Goal: Task Accomplishment & Management: Manage account settings

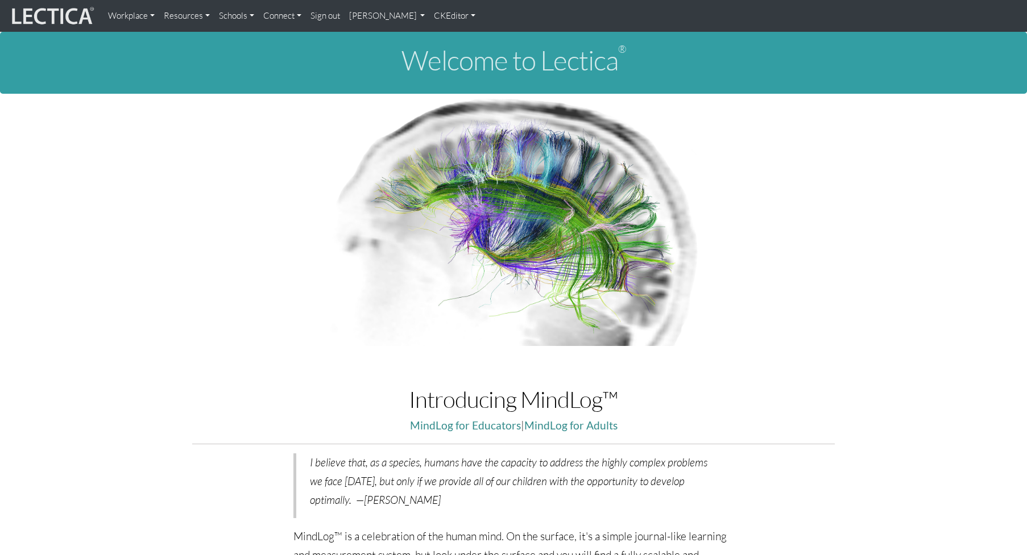
click at [348, 17] on link "[PERSON_NAME]" at bounding box center [387, 16] width 85 height 23
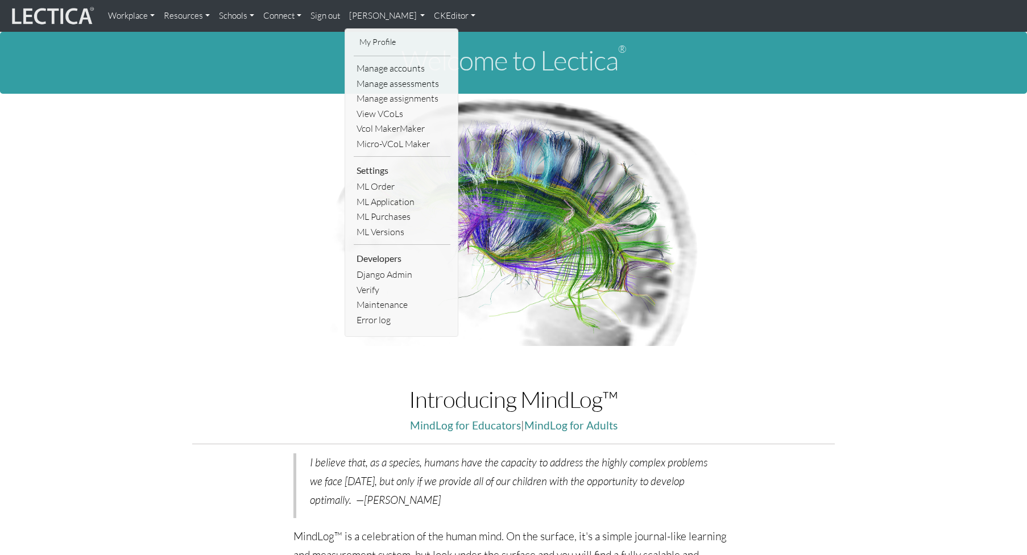
click at [176, 16] on link "Resources" at bounding box center [186, 16] width 55 height 23
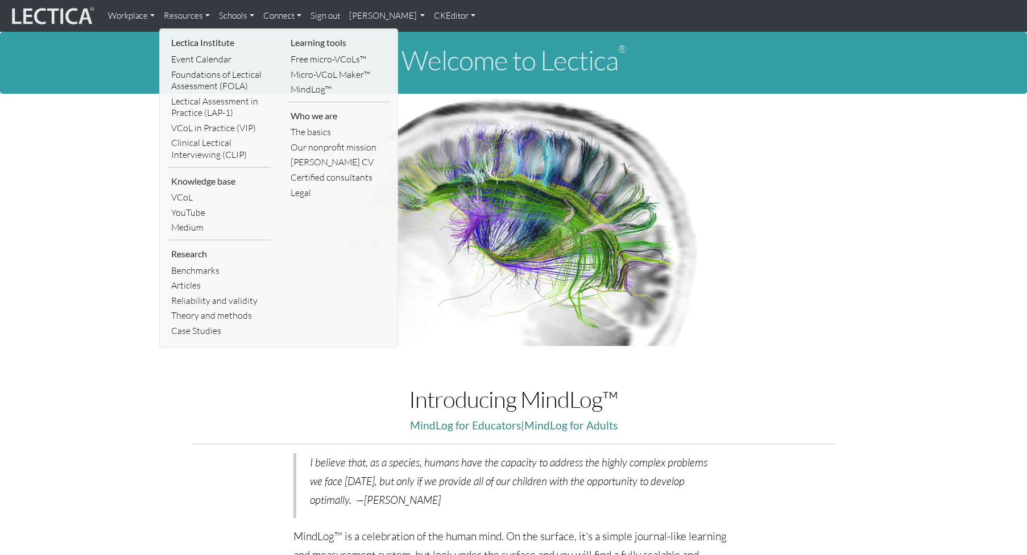
click at [345, 16] on link "[PERSON_NAME]" at bounding box center [387, 16] width 85 height 23
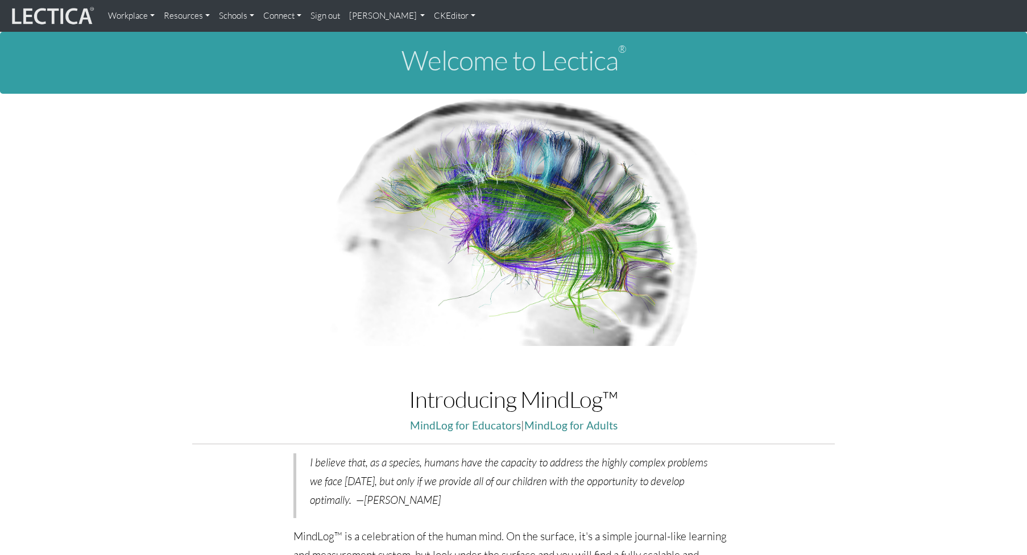
click at [353, 18] on link "[PERSON_NAME]" at bounding box center [387, 16] width 85 height 23
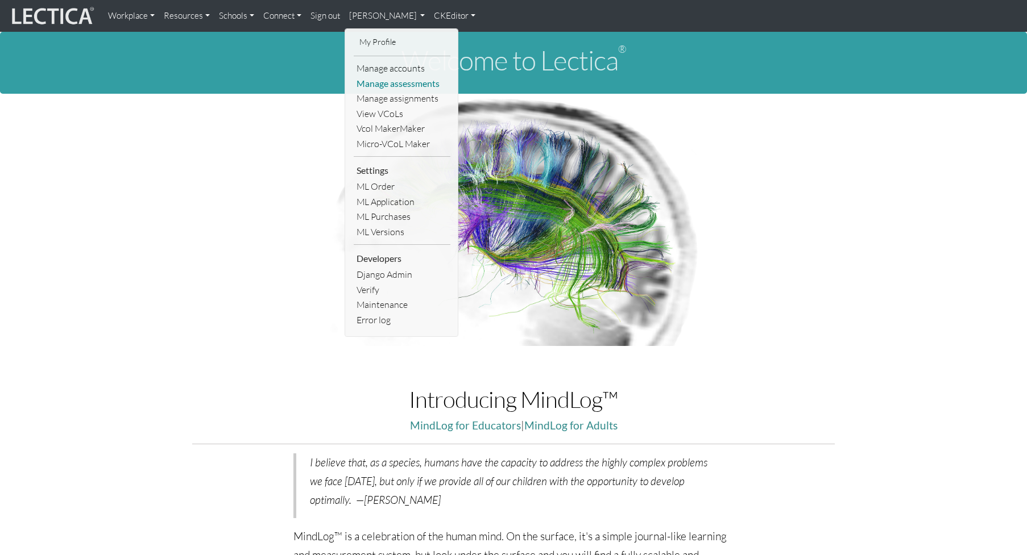
click at [375, 78] on link "Manage assessments" at bounding box center [402, 83] width 97 height 15
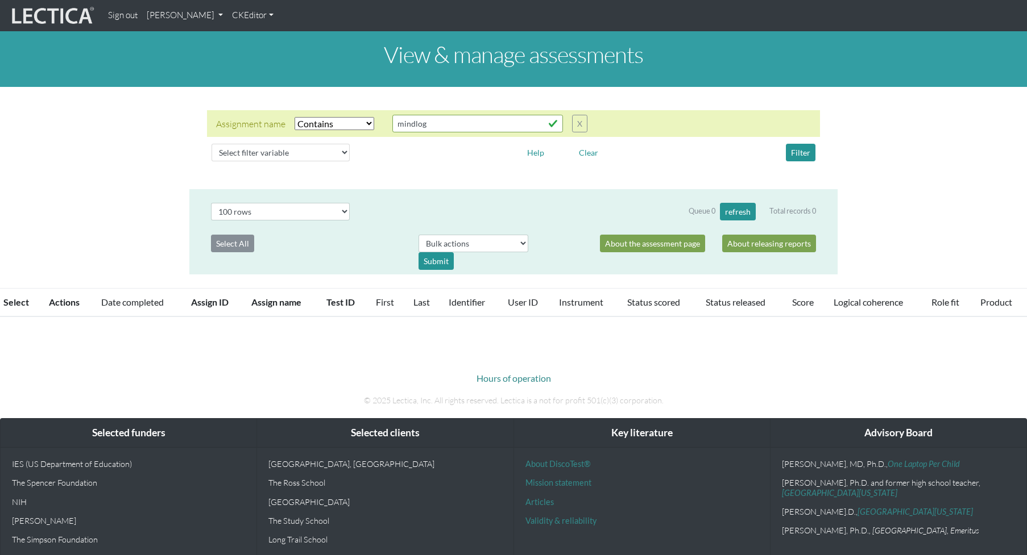
select select "icontains"
select select "100"
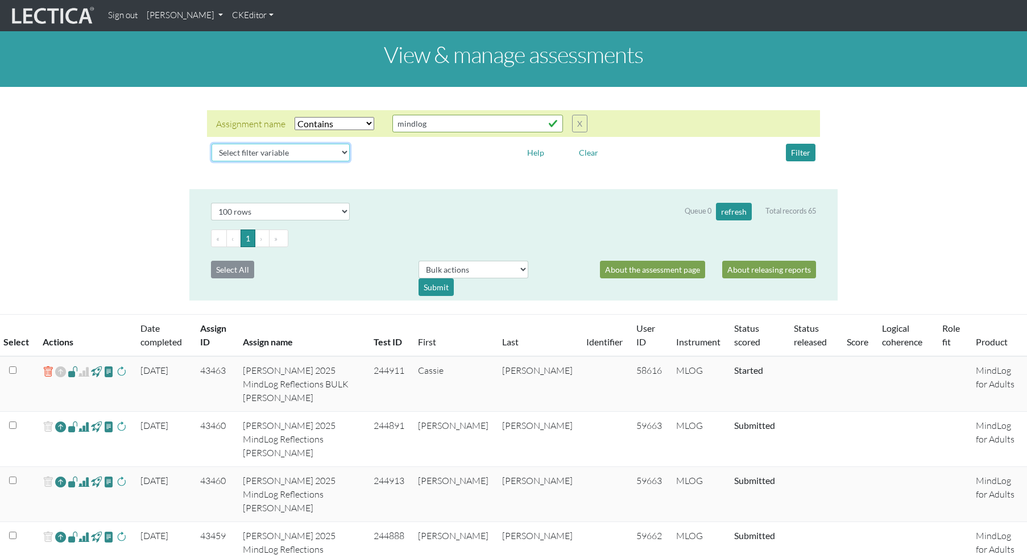
click at [267, 144] on select "Select filter variable Assignment name Assignment ID Clarity persuasive Clarity…" at bounding box center [280, 153] width 138 height 18
select select "assignment__name"
select select
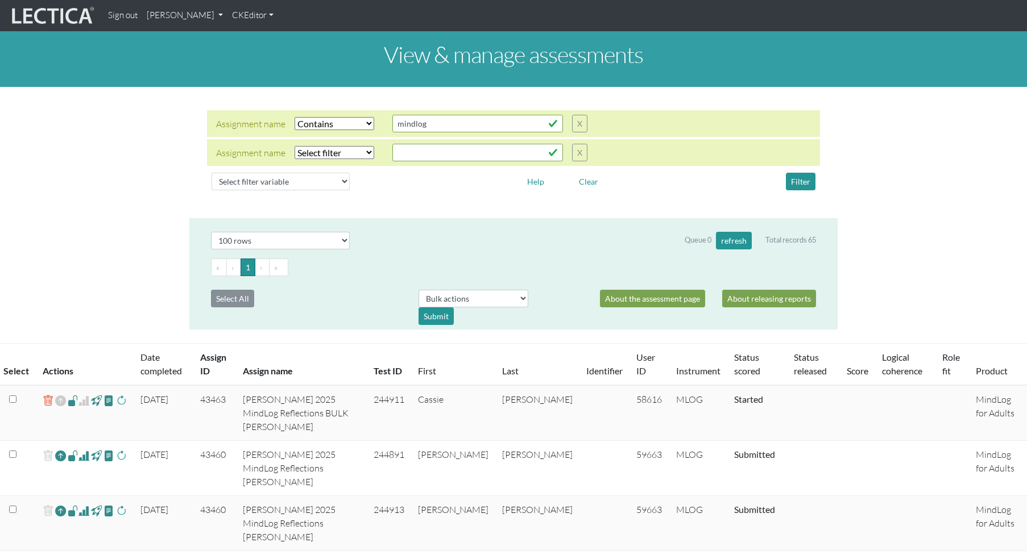
click at [312, 130] on select "Select filter Equals Does not equal Contains Does not contain Starts with Ends …" at bounding box center [334, 123] width 80 height 13
select select "icontains"
click at [397, 132] on input "text" at bounding box center [477, 124] width 171 height 18
click at [795, 173] on button "Filter" at bounding box center [801, 182] width 30 height 18
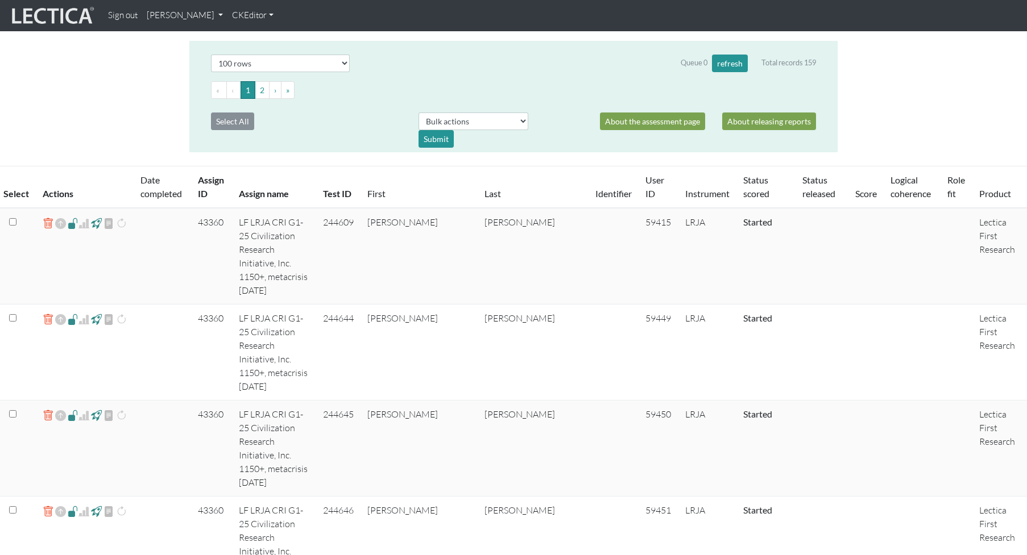
scroll to position [180, 0]
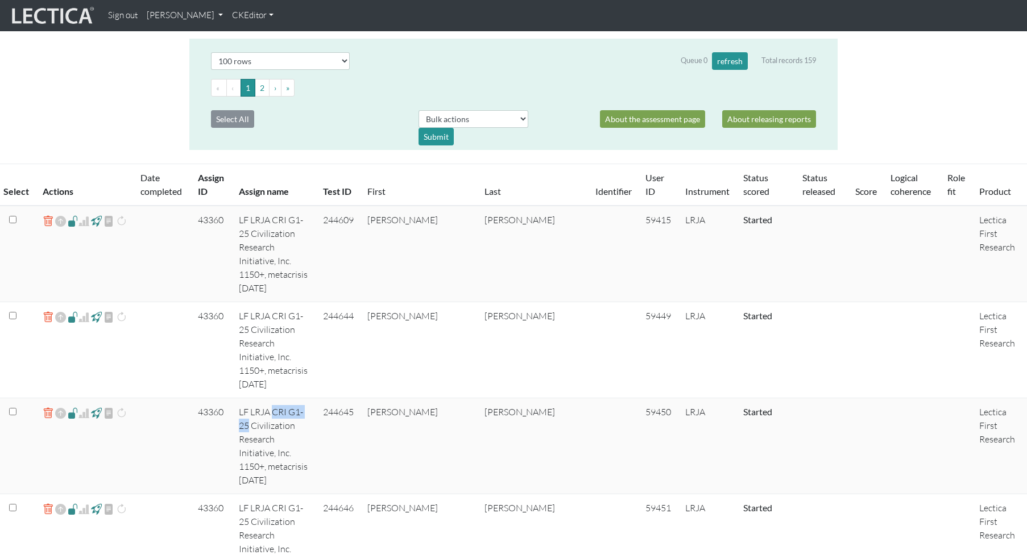
drag, startPoint x: 268, startPoint y: 300, endPoint x: 305, endPoint y: 301, distance: 37.6
click at [305, 399] on td "LF LRJA CRI G1-25 Civilization Research Initiative, Inc. 1150+, metacrisis [DAT…" at bounding box center [274, 447] width 85 height 96
copy td "CRI G1-25"
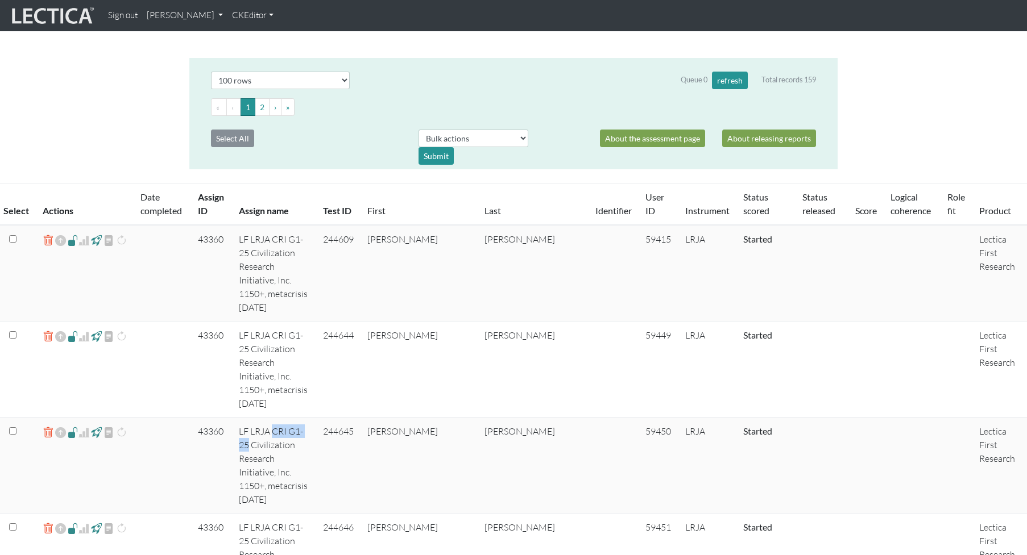
scroll to position [0, 0]
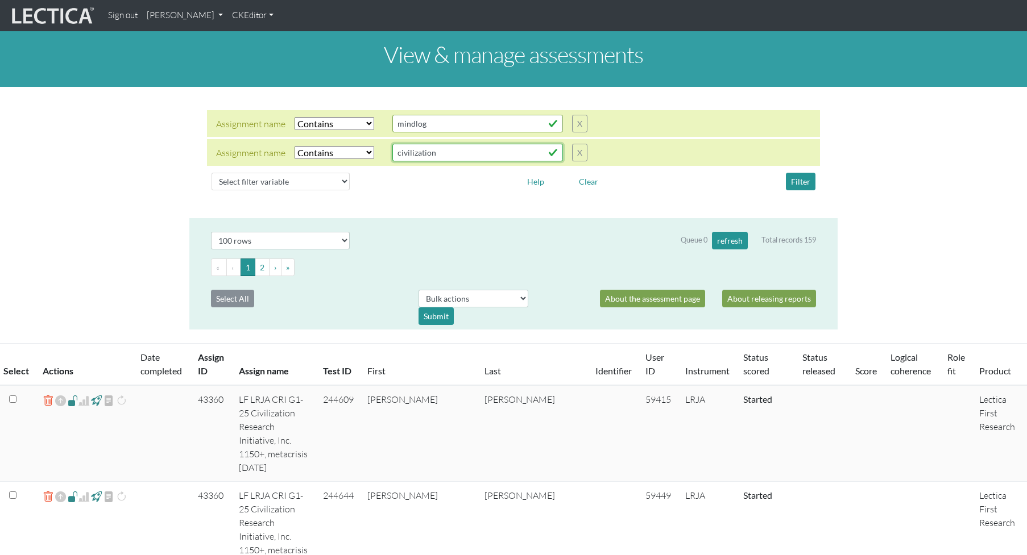
click at [405, 132] on input "civilization" at bounding box center [477, 124] width 171 height 18
drag, startPoint x: 427, startPoint y: 145, endPoint x: 344, endPoint y: 147, distance: 83.0
click at [344, 147] on div "Assignment name Select filter Equals Does not equal Contains Does not contain S…" at bounding box center [401, 153] width 371 height 18
paste input "CRI G1-25"
type input "CRI G1-25"
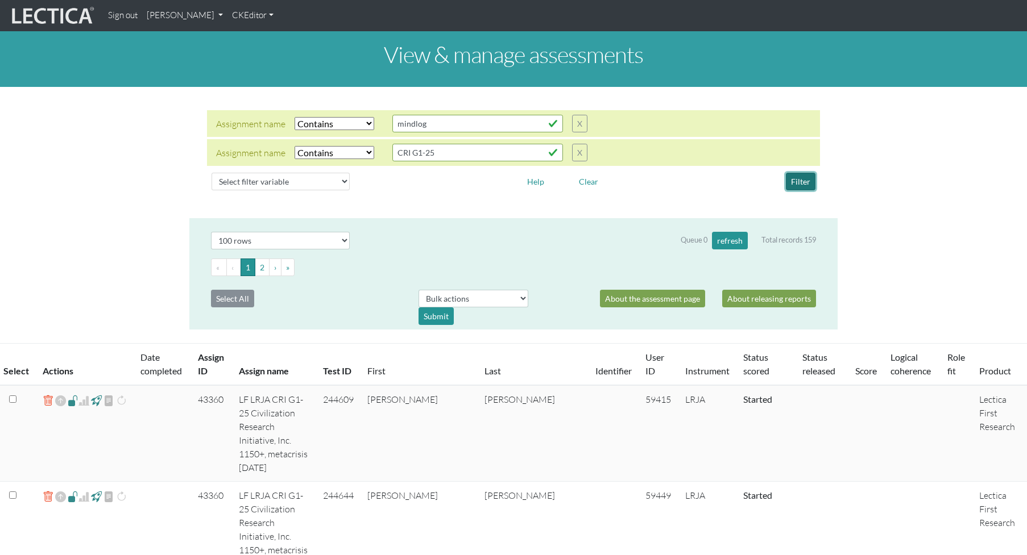
click at [801, 173] on button "Filter" at bounding box center [801, 182] width 30 height 18
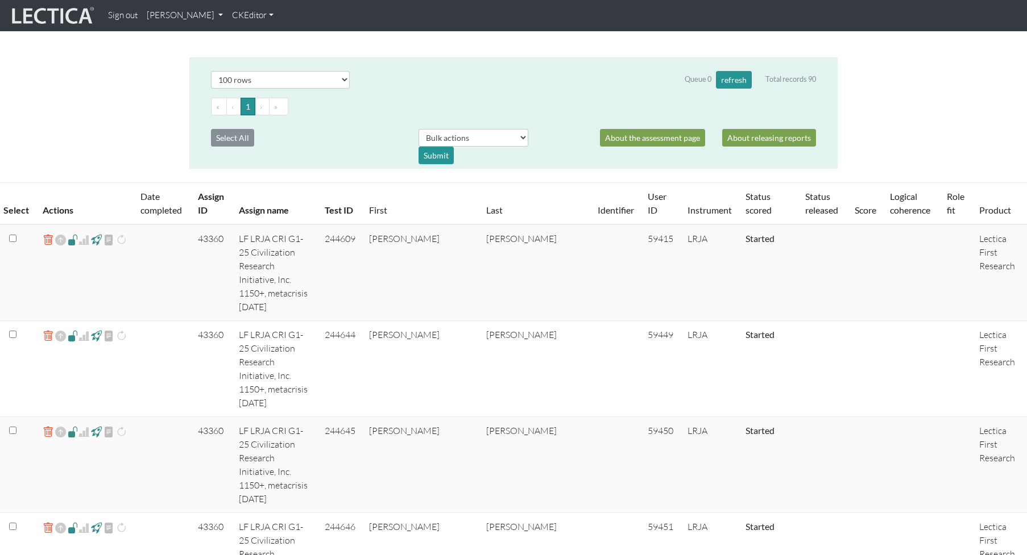
scroll to position [162, 0]
click at [854, 204] on link "Score" at bounding box center [865, 209] width 22 height 11
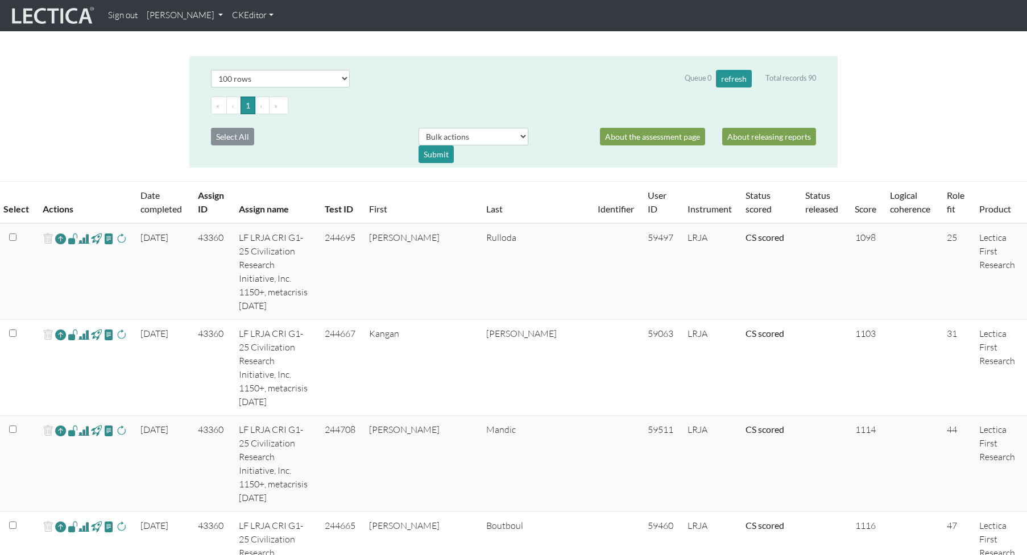
click at [854, 204] on link "Score" at bounding box center [865, 209] width 22 height 11
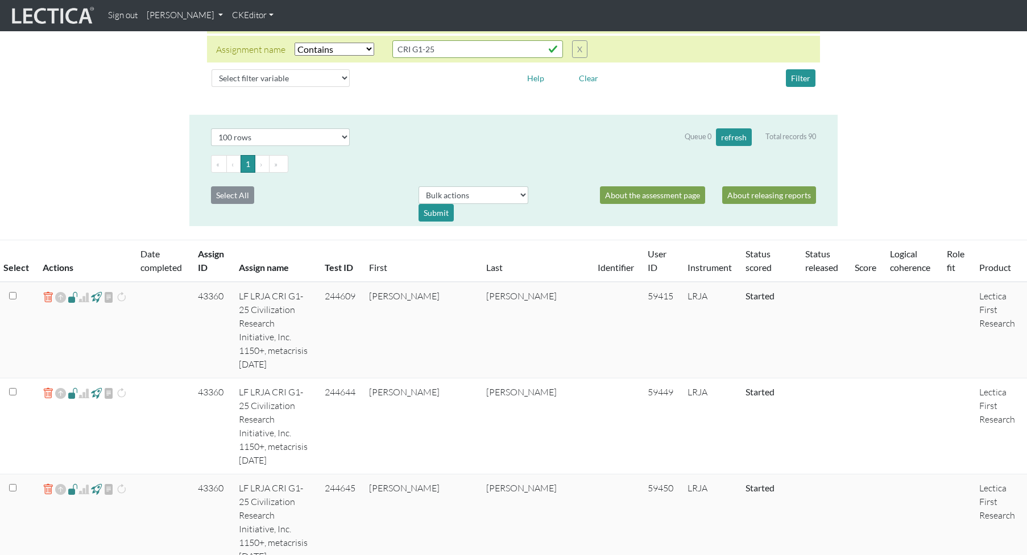
scroll to position [0, 0]
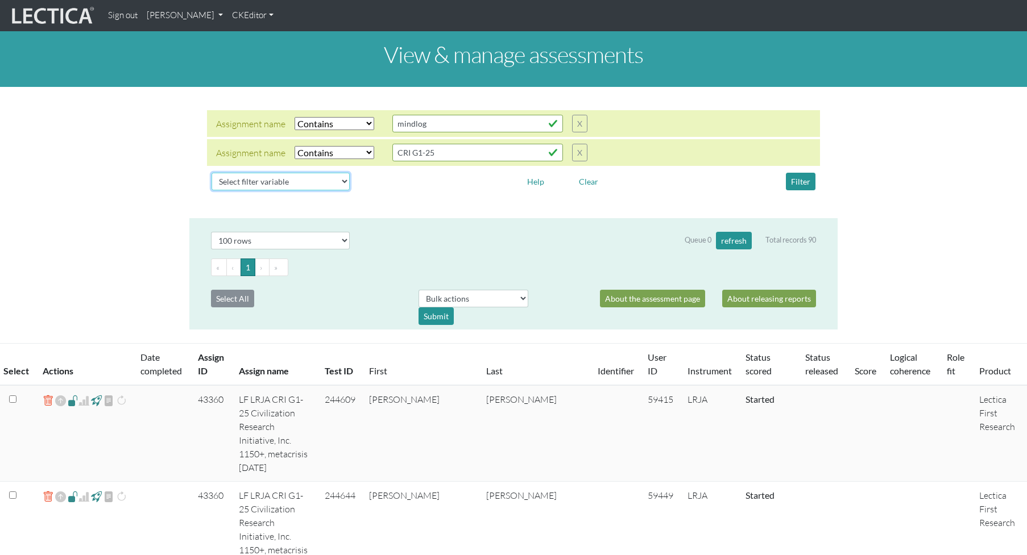
click at [243, 173] on select "Select filter variable Assignment name Assignment ID Clarity persuasive Clarity…" at bounding box center [280, 182] width 138 height 18
select select "status_score"
select select
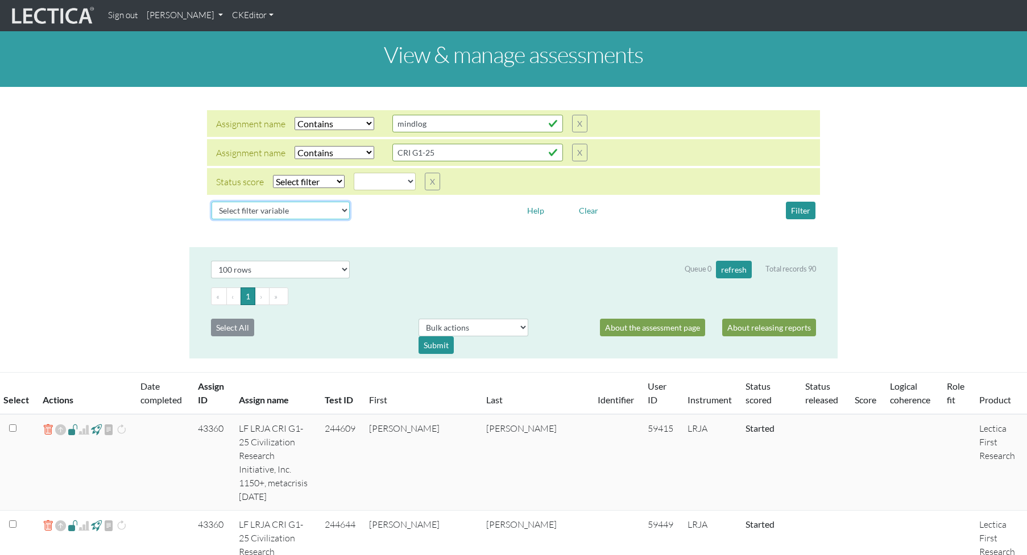
click at [262, 202] on select "Select filter variable Assignment name Assignment ID Clarity persuasive Clarity…" at bounding box center [280, 211] width 138 height 18
click at [312, 175] on select "Select filter Equals Does not equal" at bounding box center [309, 181] width 72 height 13
select select "not_iexact"
click at [365, 173] on select "completed created finalized_cs finalized_ls finalized_ss scored_cs started subm…" at bounding box center [385, 182] width 62 height 18
select select "started"
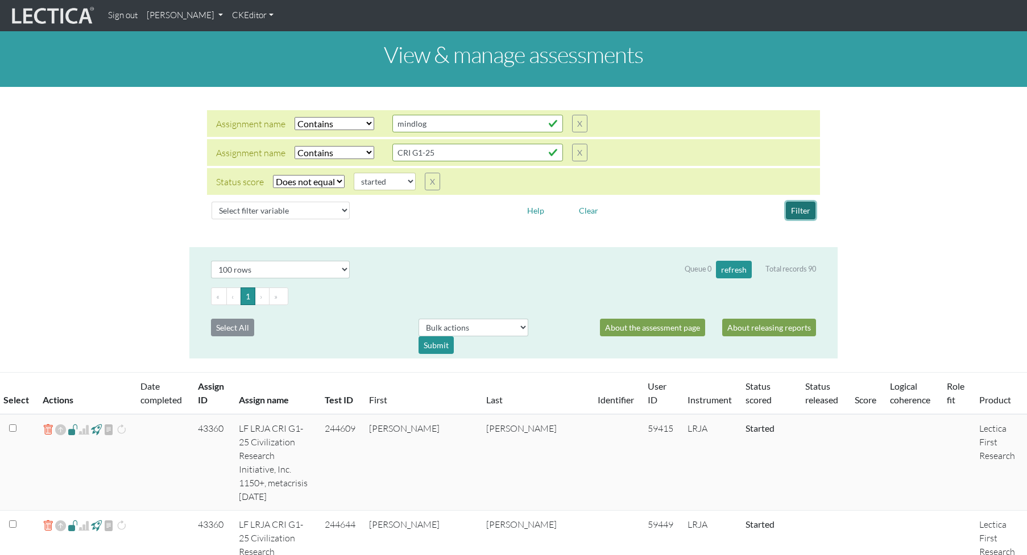
click at [801, 202] on button "Filter" at bounding box center [801, 211] width 30 height 18
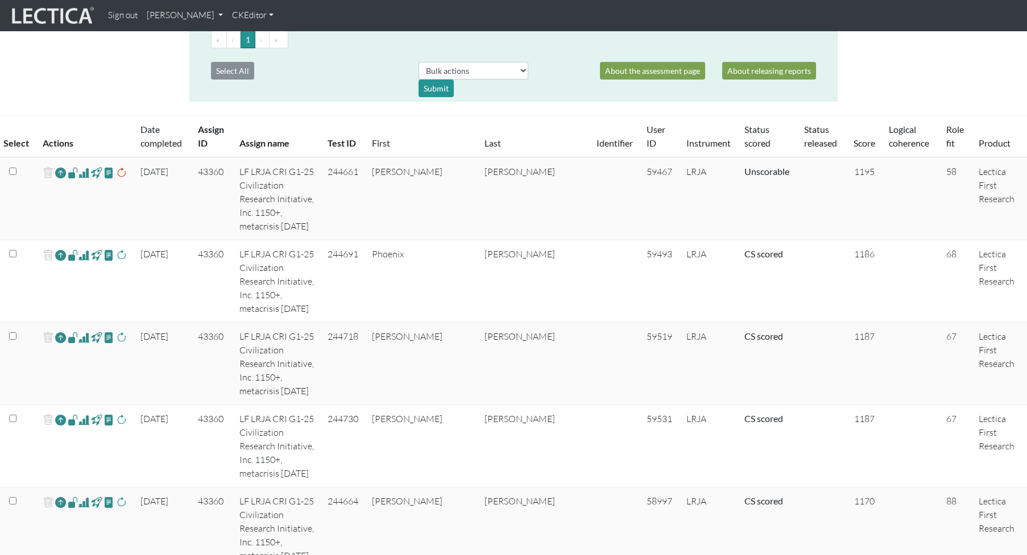
scroll to position [250, 0]
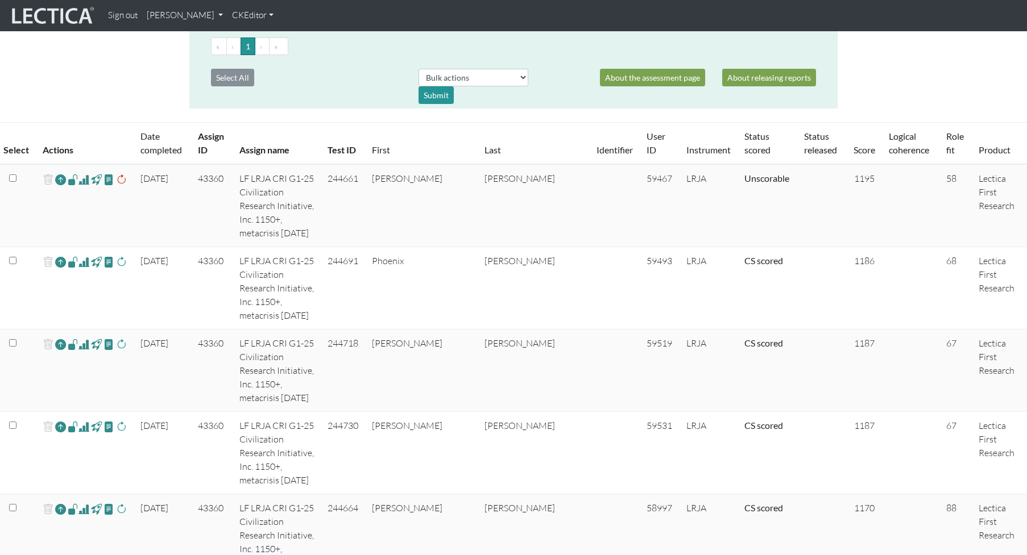
click at [365, 247] on td "244691" at bounding box center [343, 288] width 44 height 82
click at [80, 255] on span at bounding box center [83, 262] width 11 height 14
